Goal: Task Accomplishment & Management: Manage account settings

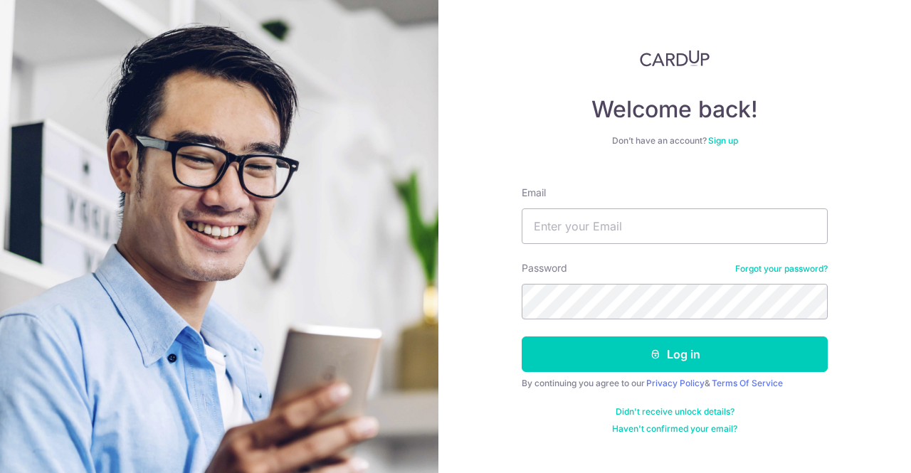
type input "[EMAIL_ADDRESS][DOMAIN_NAME]"
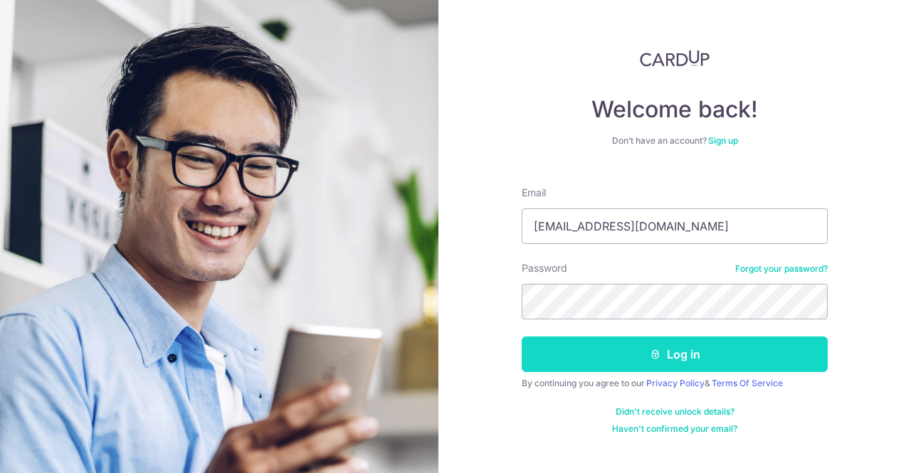
click at [668, 357] on button "Log in" at bounding box center [675, 355] width 306 height 36
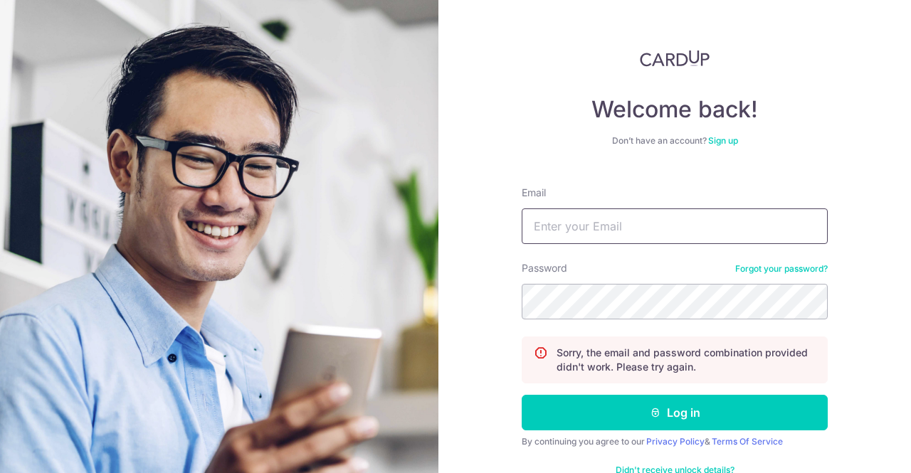
click at [621, 233] on input "Email" at bounding box center [675, 227] width 306 height 36
type input "hinchiu99@gmail.com"
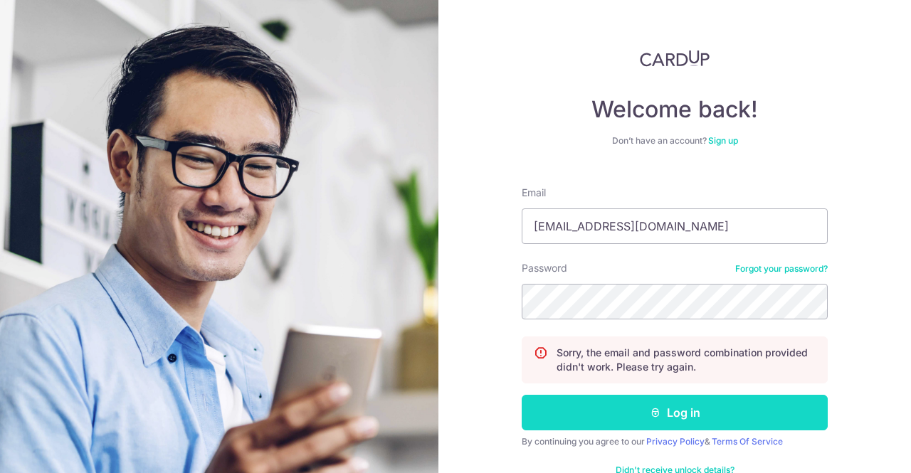
click at [691, 422] on button "Log in" at bounding box center [675, 413] width 306 height 36
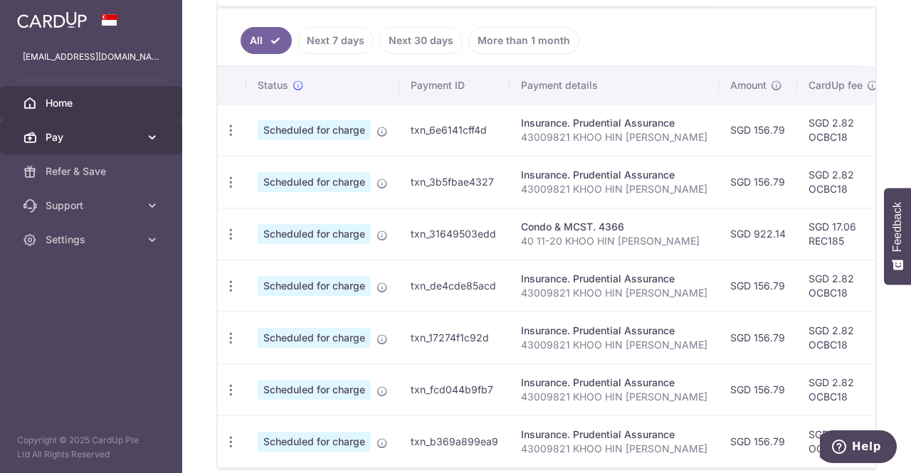
click at [149, 145] on link "Pay" at bounding box center [91, 137] width 182 height 34
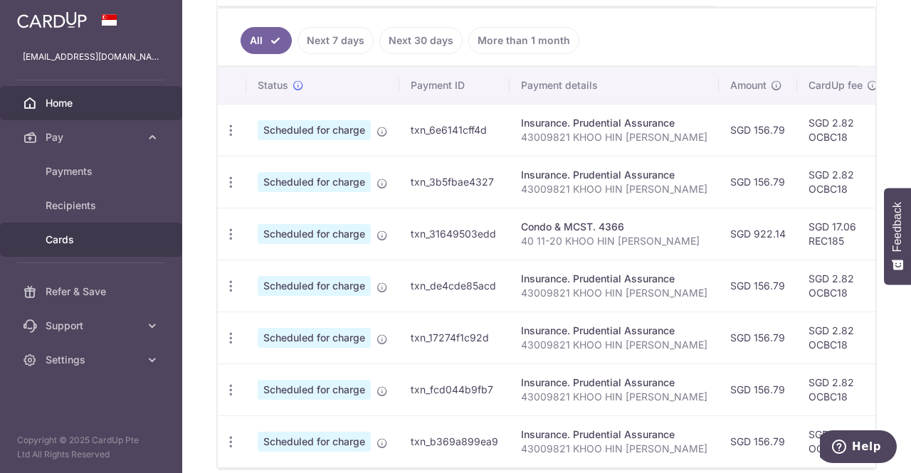
click at [69, 236] on span "Cards" at bounding box center [93, 240] width 94 height 14
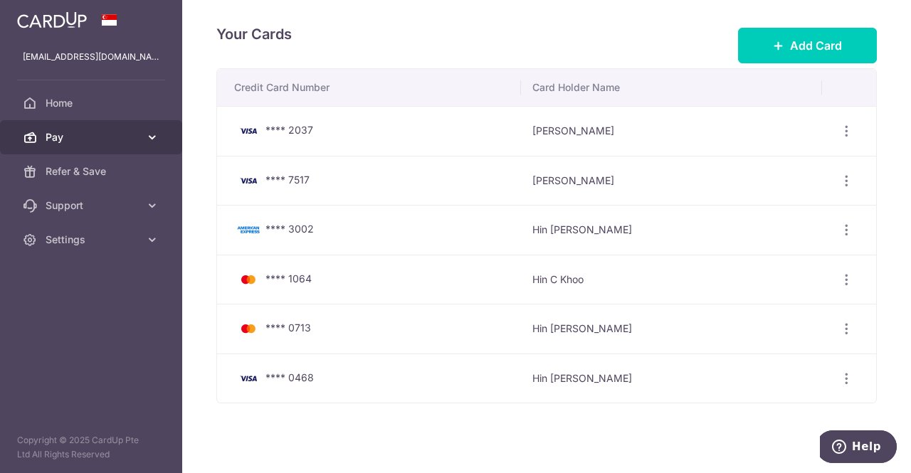
click at [122, 140] on span "Pay" at bounding box center [93, 137] width 94 height 14
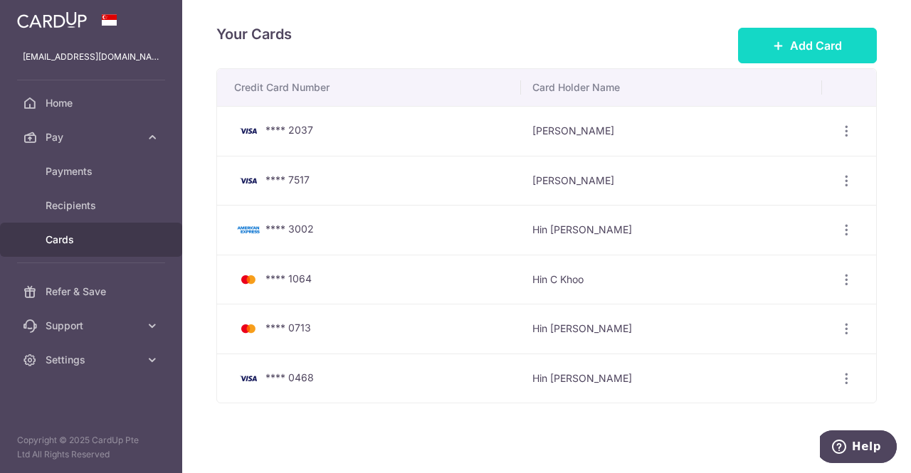
click at [790, 43] on span "Add Card" at bounding box center [816, 45] width 52 height 17
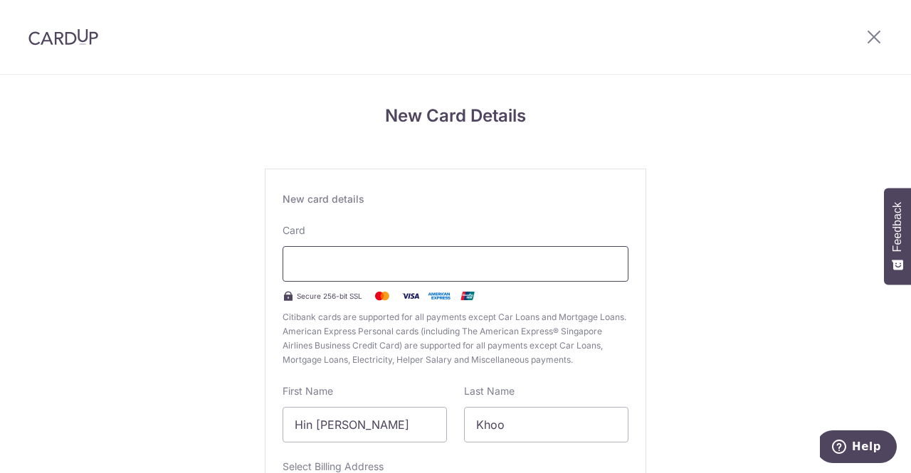
click at [393, 253] on div at bounding box center [456, 264] width 346 height 36
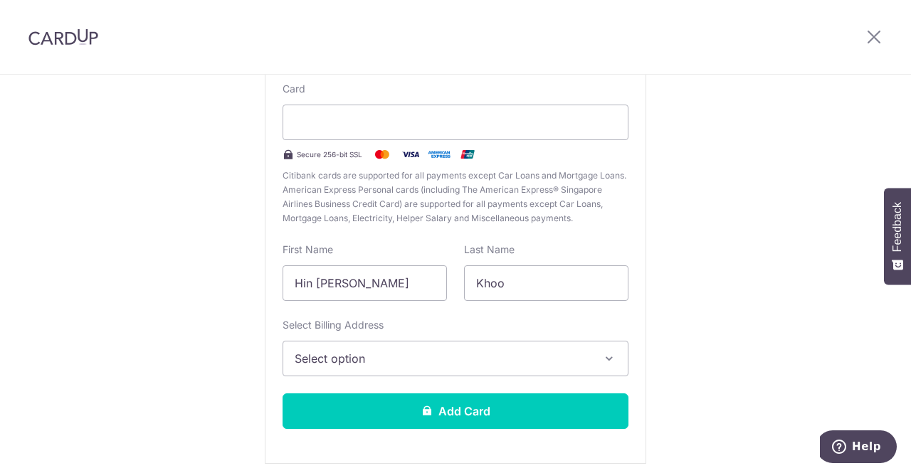
scroll to position [142, 0]
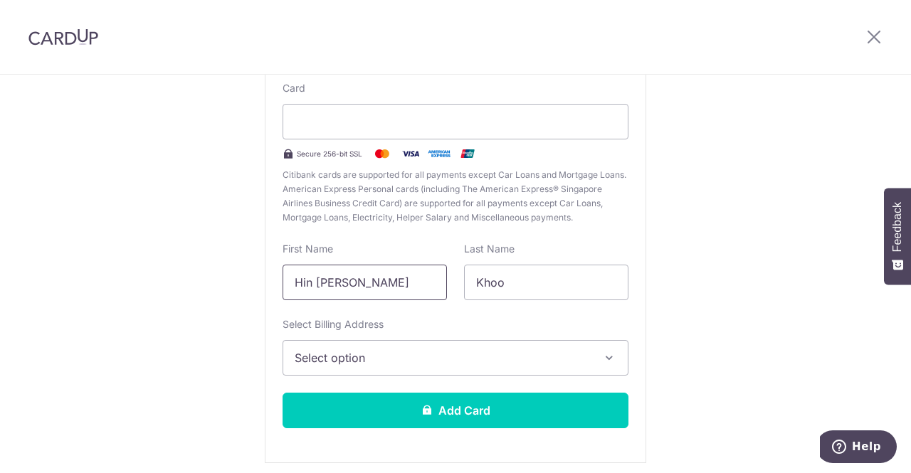
drag, startPoint x: 399, startPoint y: 288, endPoint x: 0, endPoint y: 255, distance: 400.6
click at [0, 255] on div "New Card Details New card details Card Secure 256-bit SSL Citibank cards are su…" at bounding box center [455, 231] width 911 height 598
type input "Michael"
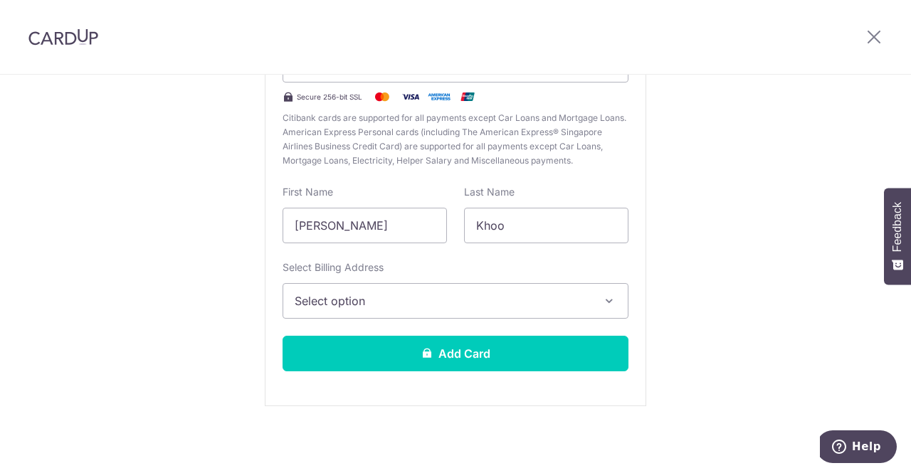
click at [516, 298] on span "Select option" at bounding box center [443, 301] width 296 height 17
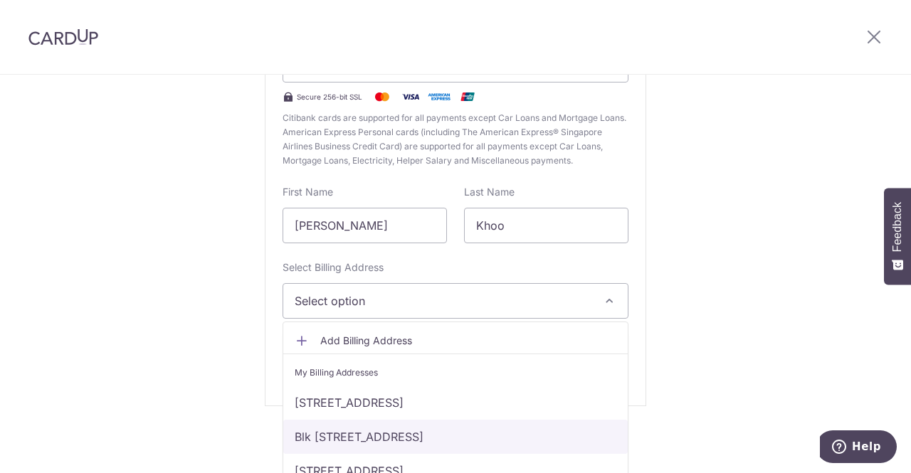
click at [511, 433] on link "Blk 100 Whampoa Drive, 18-184, Singapore, Singapore, Singapore-320100" at bounding box center [455, 437] width 344 height 34
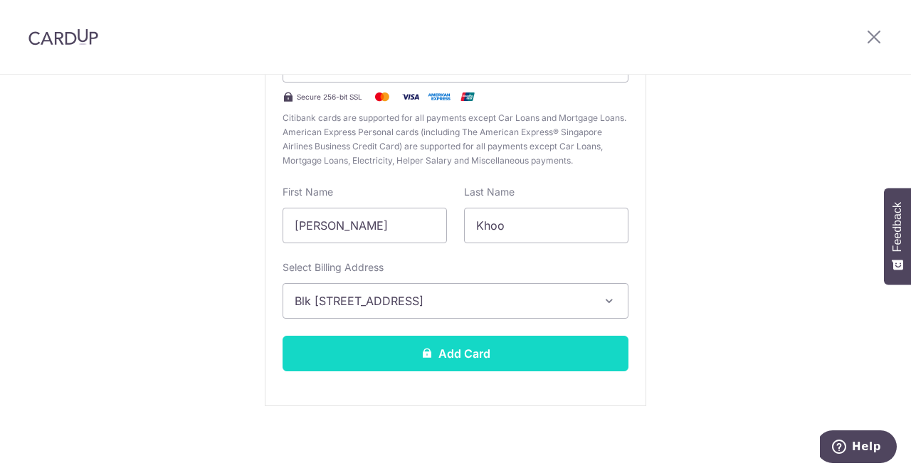
click at [499, 351] on button "Add Card" at bounding box center [456, 354] width 346 height 36
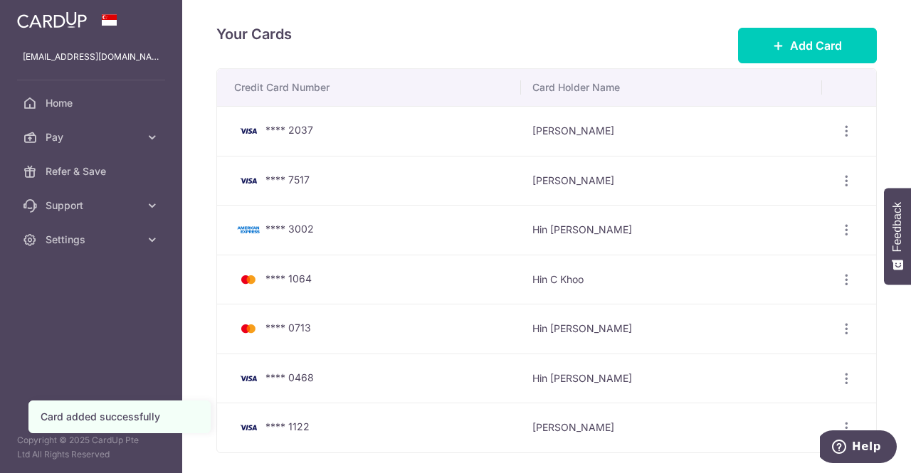
scroll to position [69, 0]
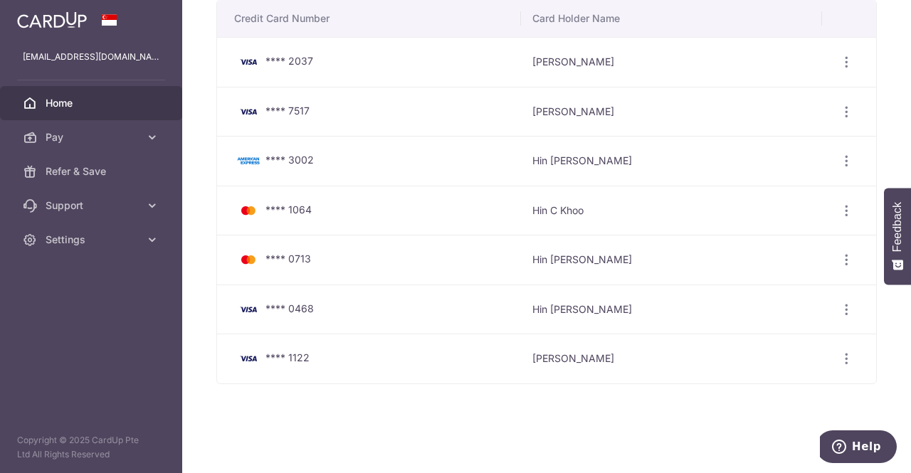
click at [88, 103] on span "Home" at bounding box center [93, 103] width 94 height 14
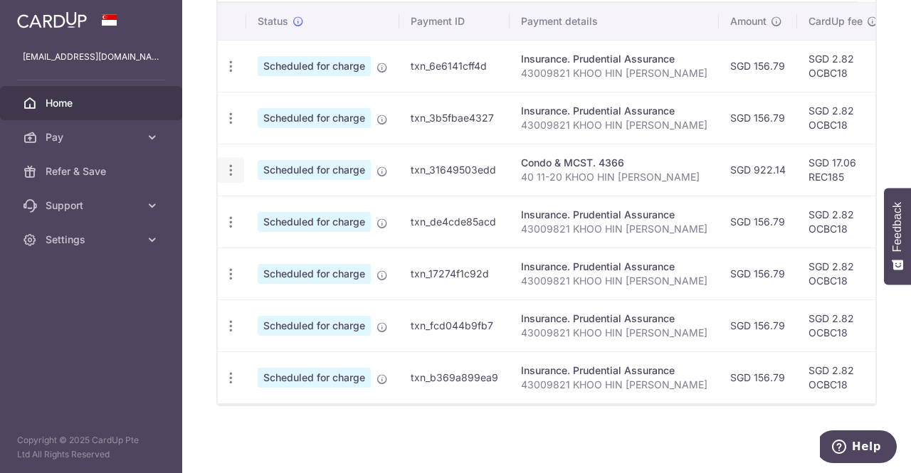
click at [227, 164] on icon "button" at bounding box center [230, 170] width 15 height 15
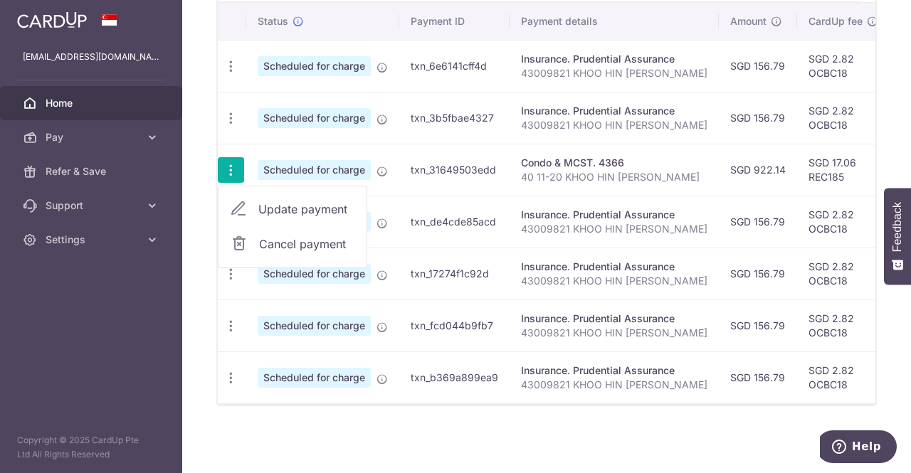
click at [283, 201] on span "Update payment" at bounding box center [306, 209] width 97 height 17
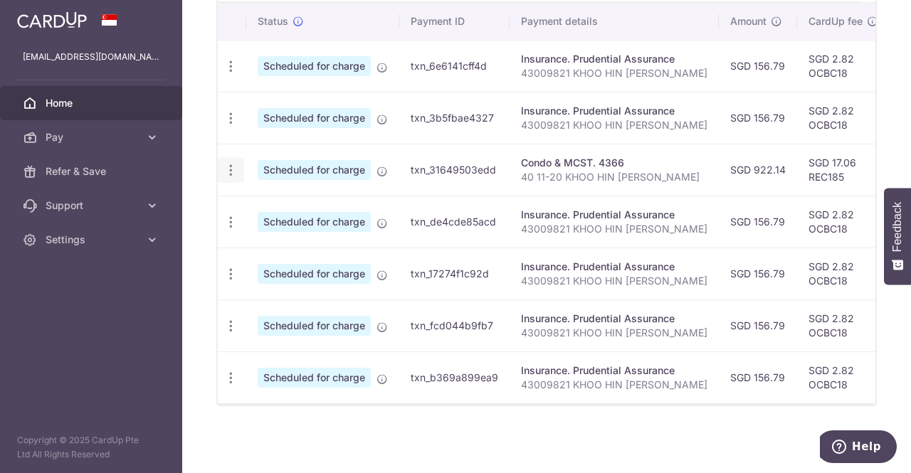
radio input "true"
type input "922.14"
type input "[DATE]"
type input "40 11-20 KHOO HIN [PERSON_NAME]"
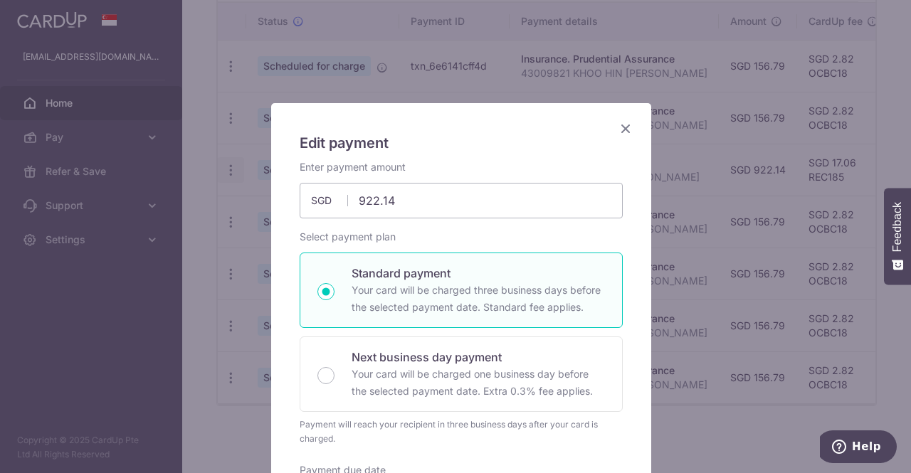
type input "REC185"
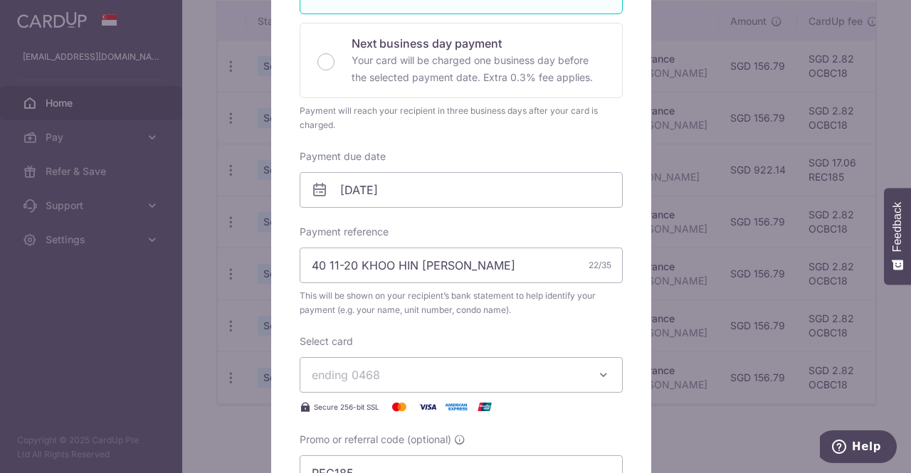
scroll to position [356, 0]
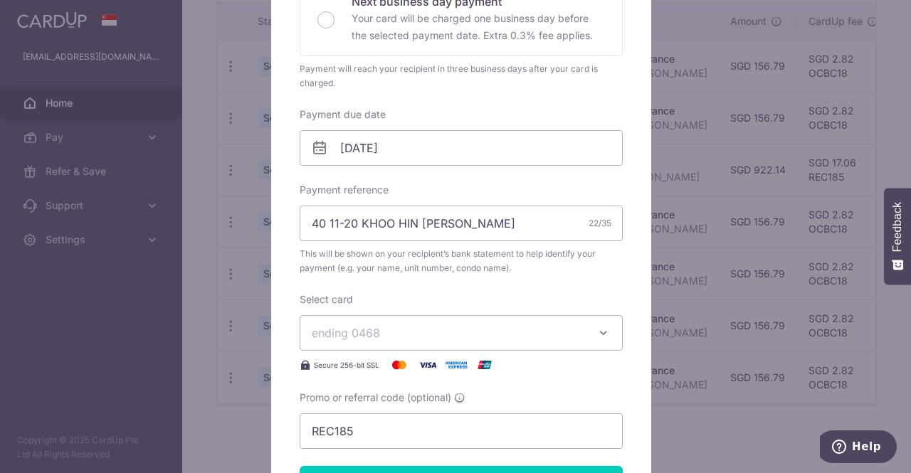
click at [569, 335] on span "ending 0468" at bounding box center [448, 333] width 273 height 17
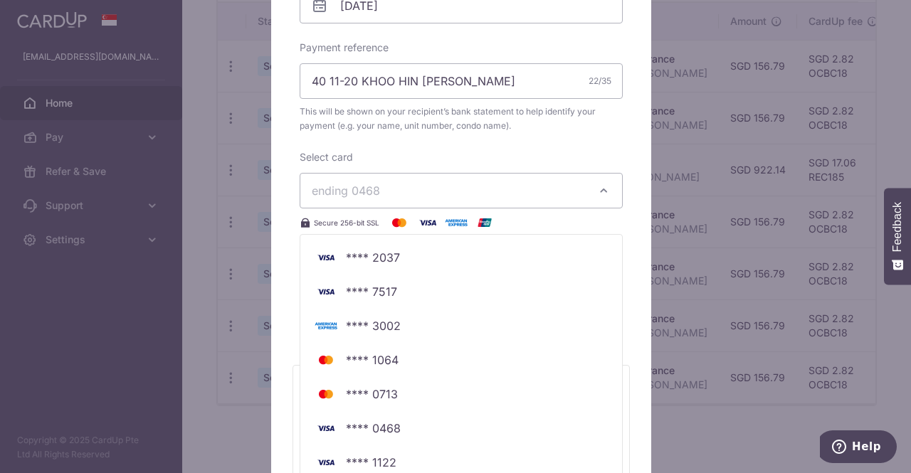
scroll to position [569, 0]
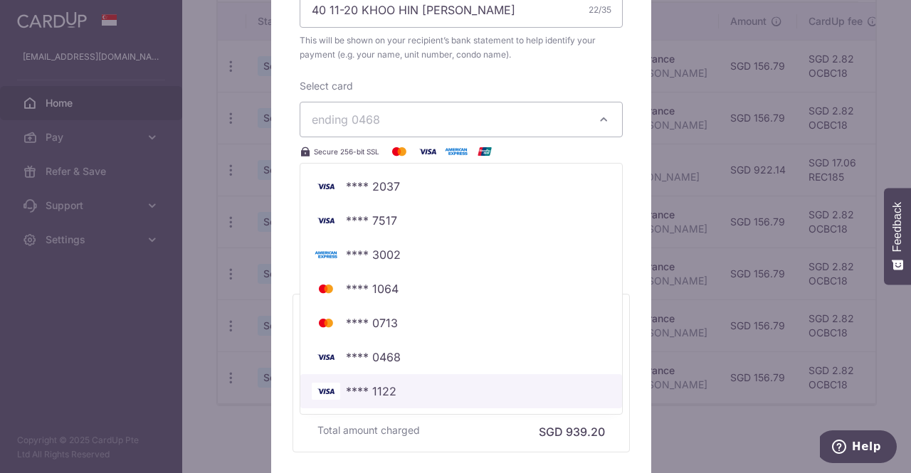
click at [420, 389] on span "**** 1122" at bounding box center [461, 391] width 299 height 17
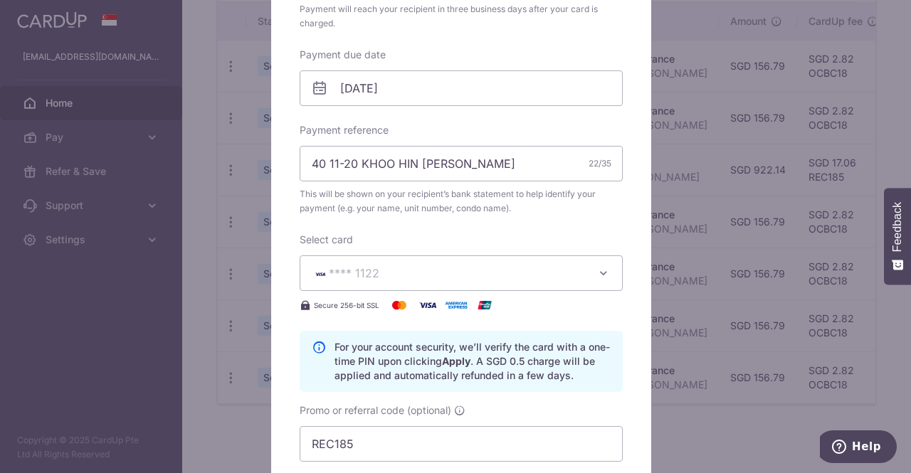
scroll to position [285, 0]
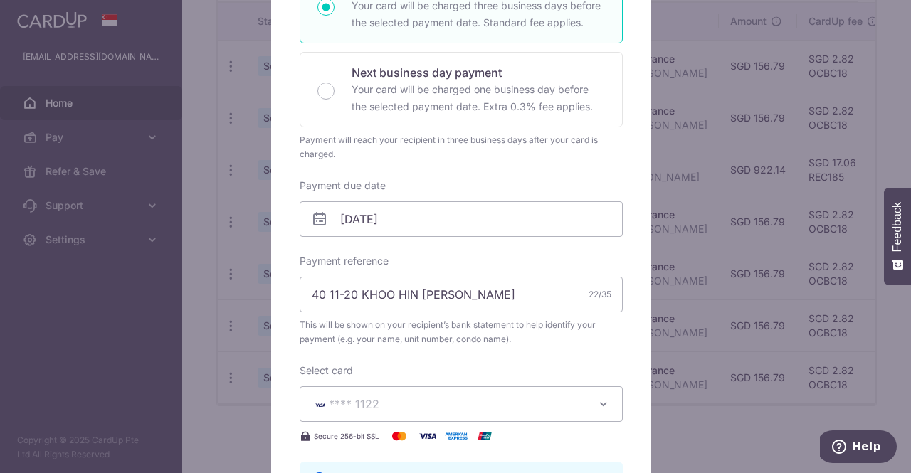
click at [96, 367] on div "Edit payment By clicking apply, you will make changes to all payments to 4366 s…" at bounding box center [455, 236] width 911 height 473
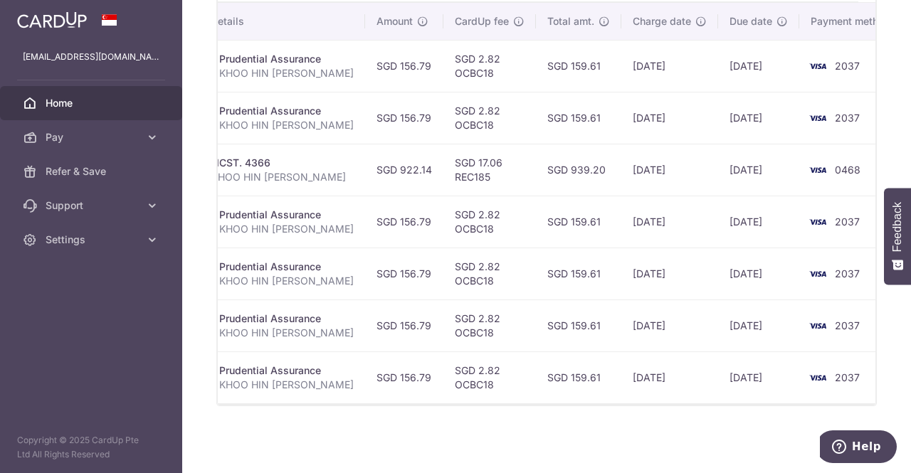
scroll to position [0, 0]
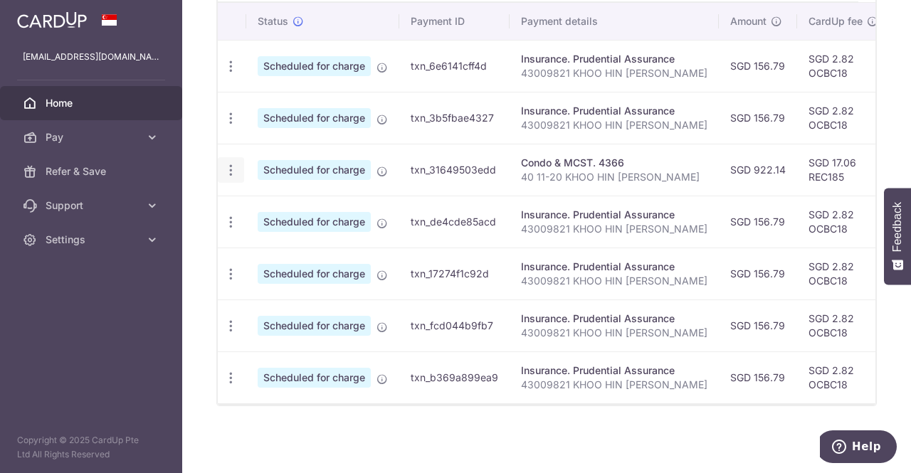
click at [232, 167] on icon "button" at bounding box center [230, 170] width 15 height 15
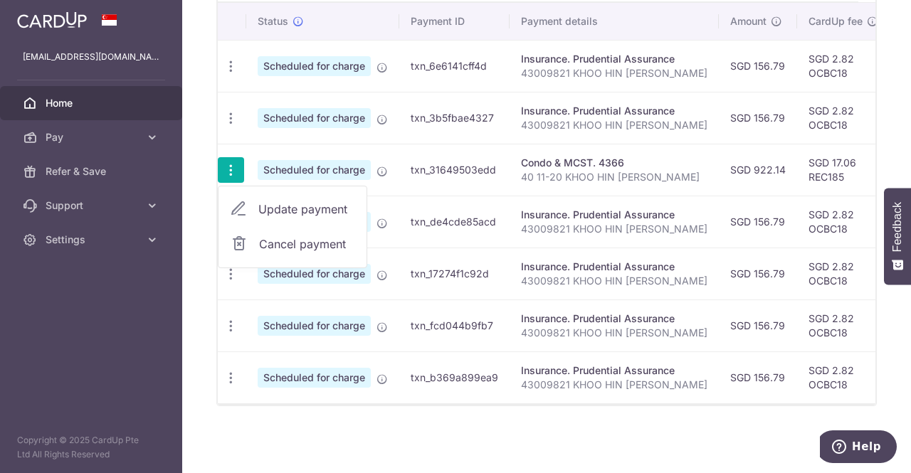
click at [292, 204] on span "Update payment" at bounding box center [306, 209] width 97 height 17
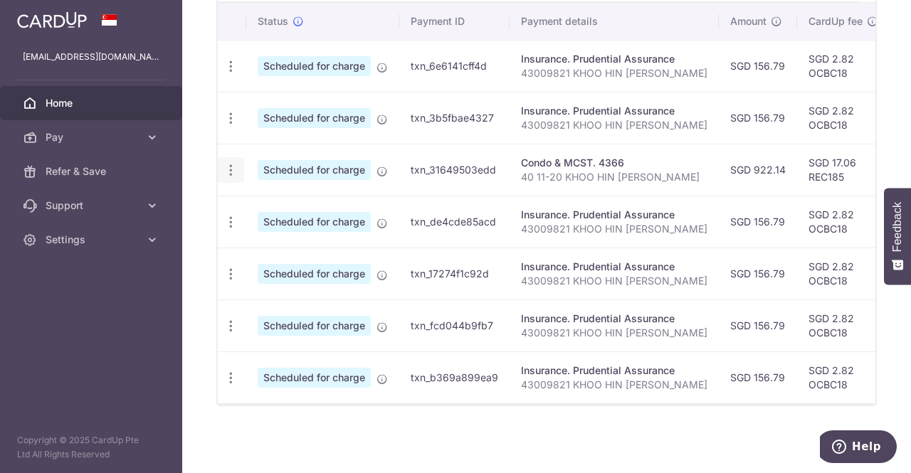
radio input "true"
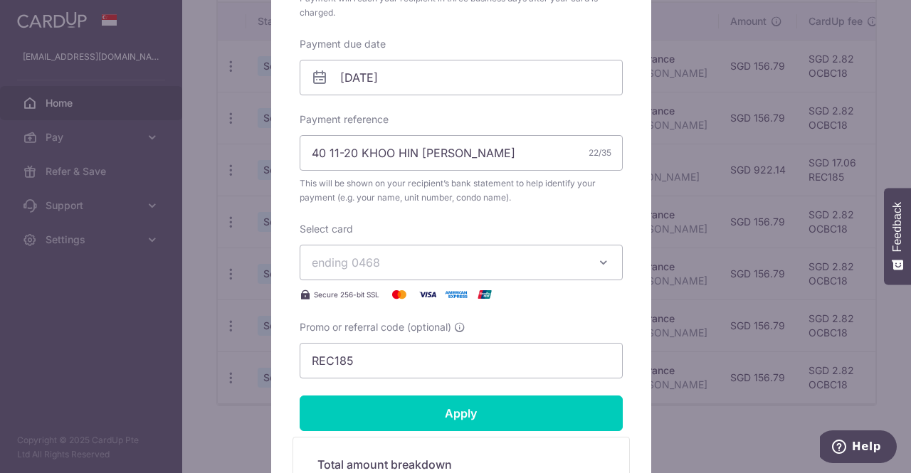
scroll to position [427, 0]
click at [599, 259] on icon "button" at bounding box center [603, 262] width 14 height 14
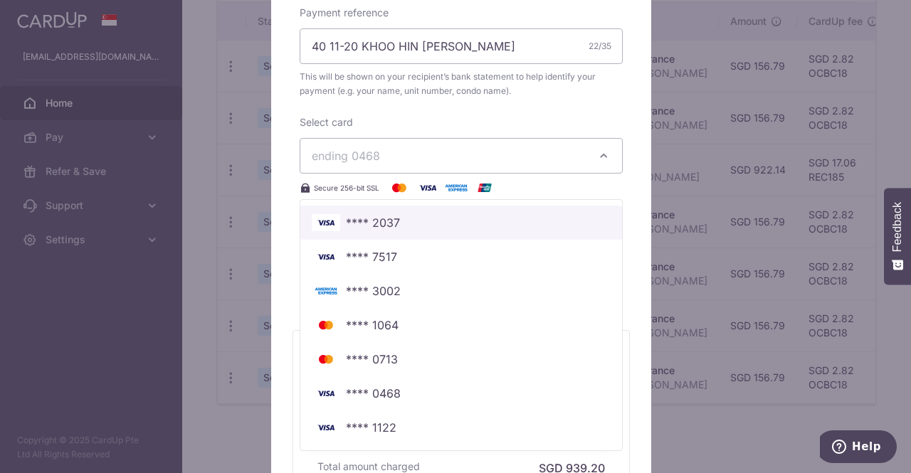
scroll to position [569, 0]
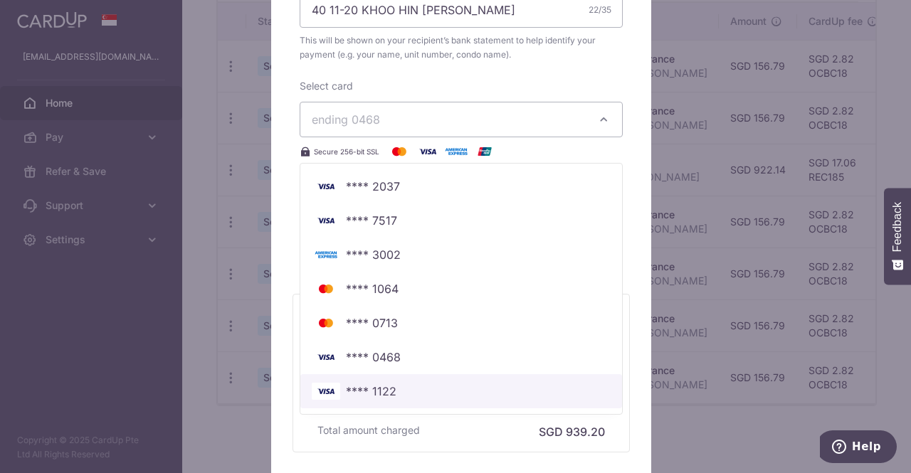
click at [474, 400] on link "**** 1122" at bounding box center [461, 391] width 322 height 34
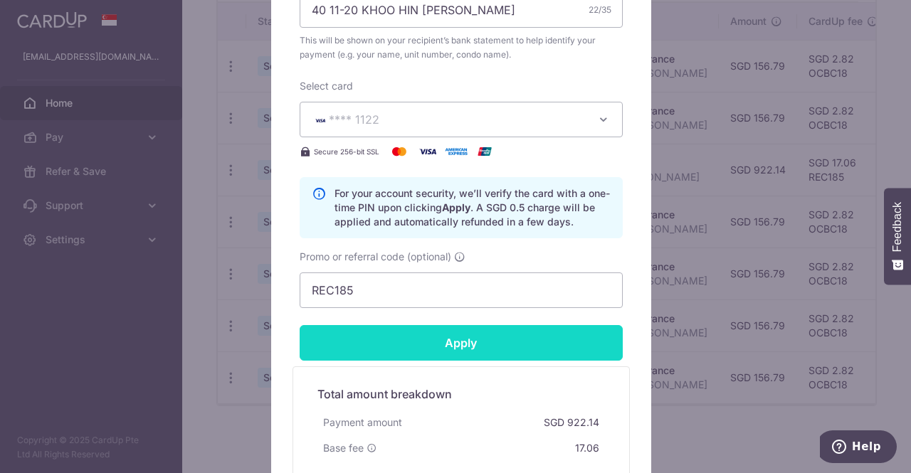
scroll to position [712, 0]
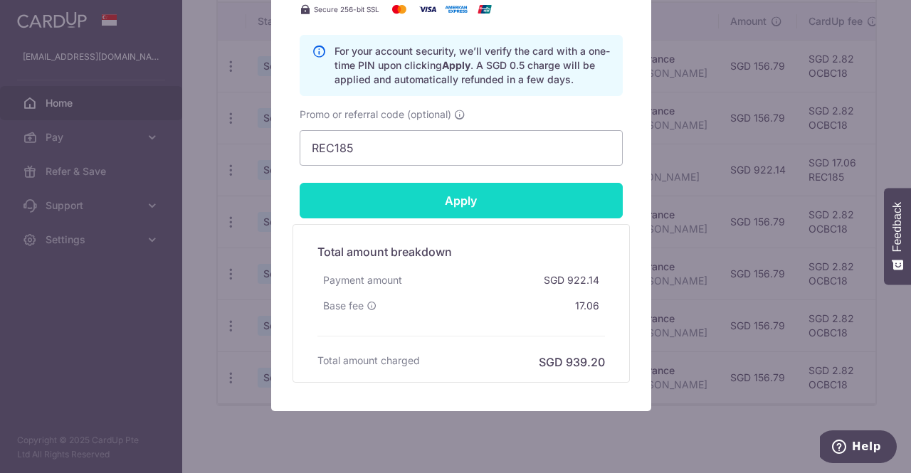
click at [443, 209] on input "Apply" at bounding box center [461, 201] width 323 height 36
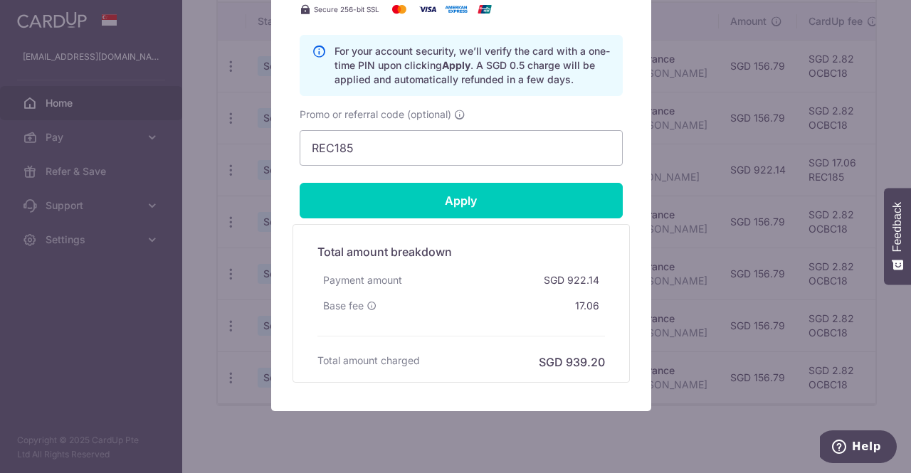
type input "Successfully Applied"
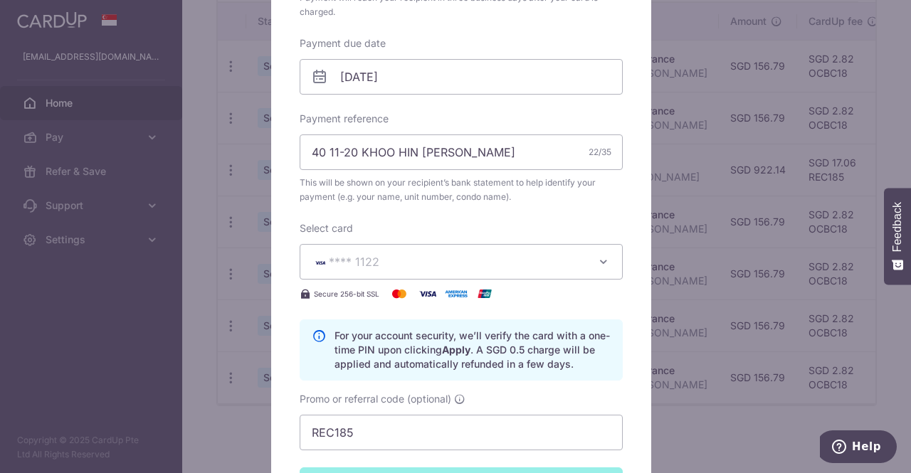
scroll to position [121, 0]
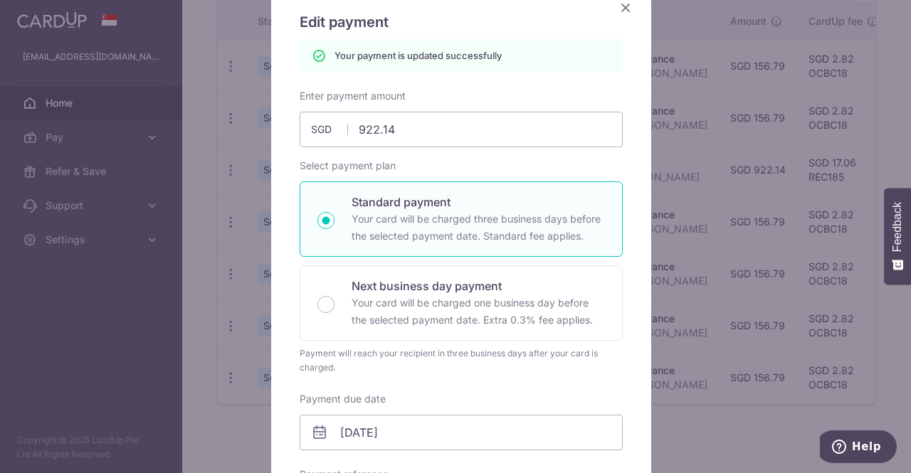
click at [619, 9] on icon "Close" at bounding box center [625, 8] width 17 height 18
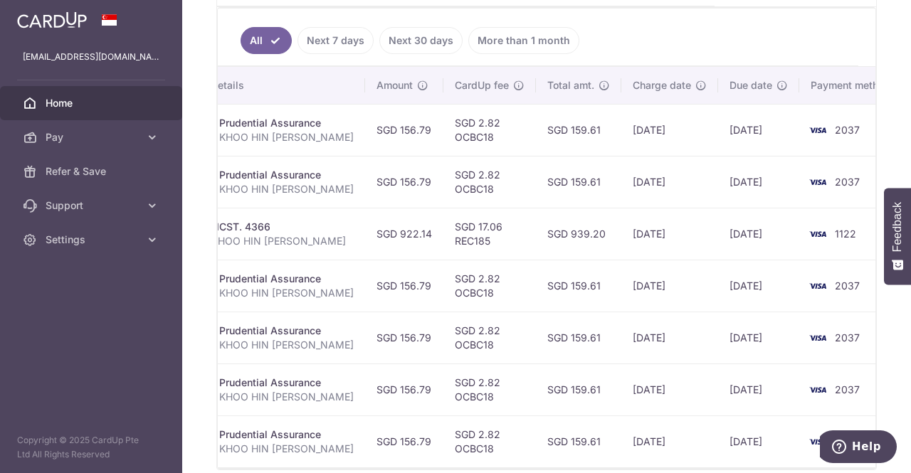
scroll to position [88, 0]
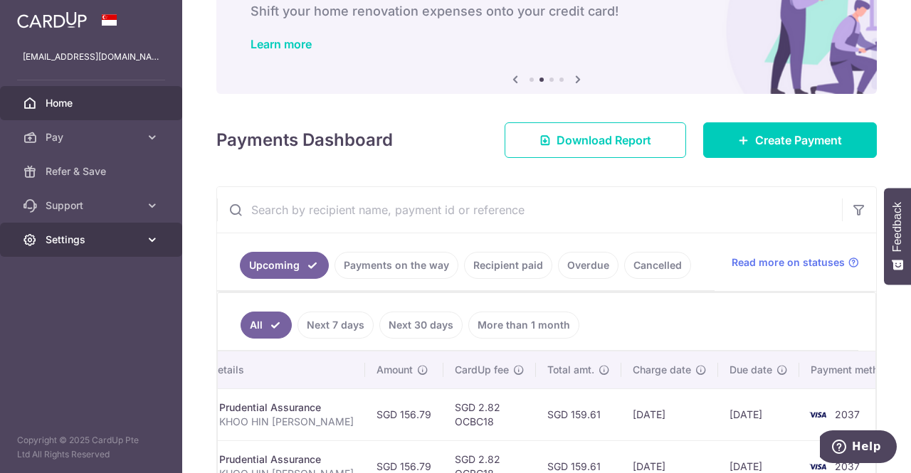
click at [76, 244] on span "Settings" at bounding box center [93, 240] width 94 height 14
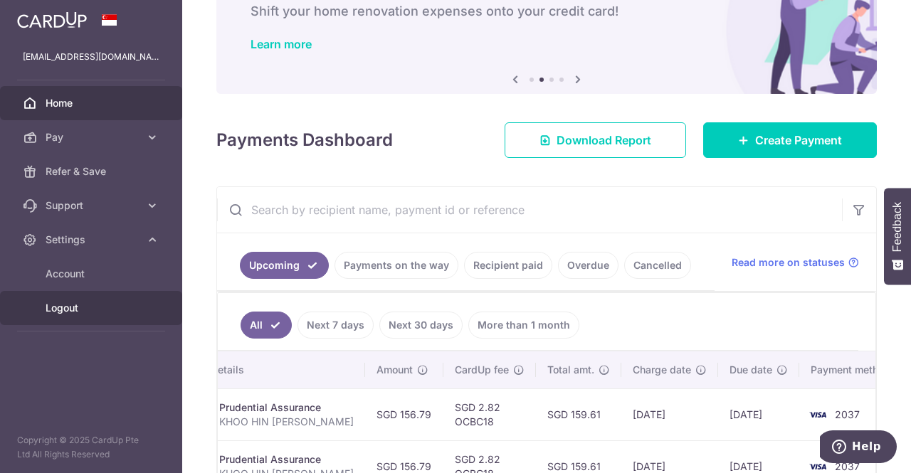
click at [62, 312] on span "Logout" at bounding box center [93, 308] width 94 height 14
